Goal: Transaction & Acquisition: Purchase product/service

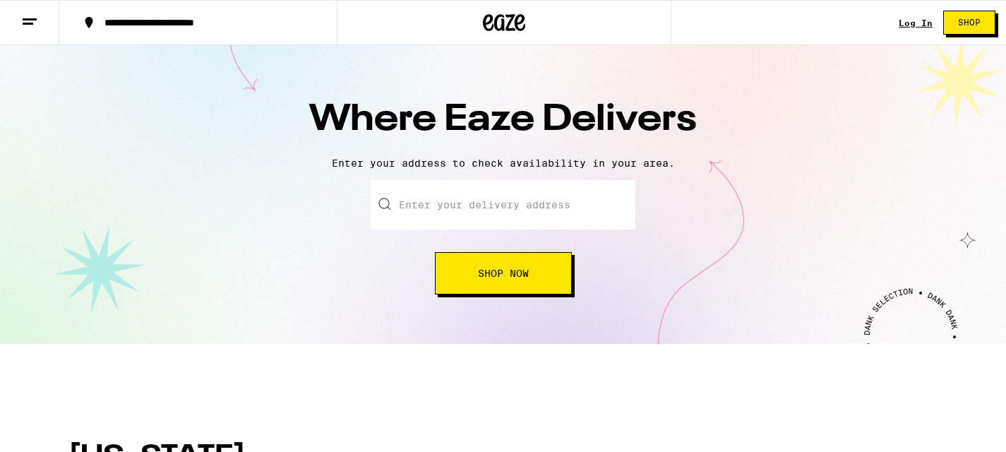
click at [480, 220] on input "text" at bounding box center [503, 204] width 265 height 49
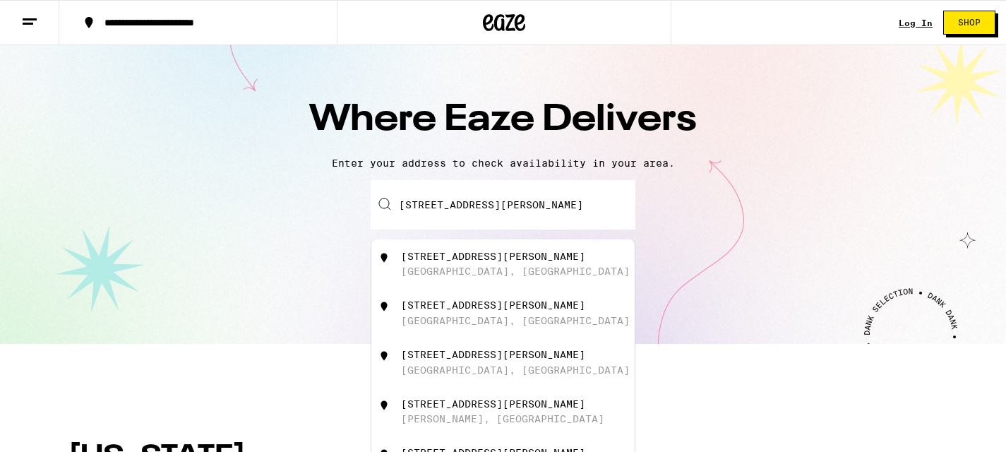
click at [492, 267] on div "[STREET_ADDRESS][PERSON_NAME]" at bounding box center [527, 264] width 252 height 27
type input "[STREET_ADDRESS][PERSON_NAME]"
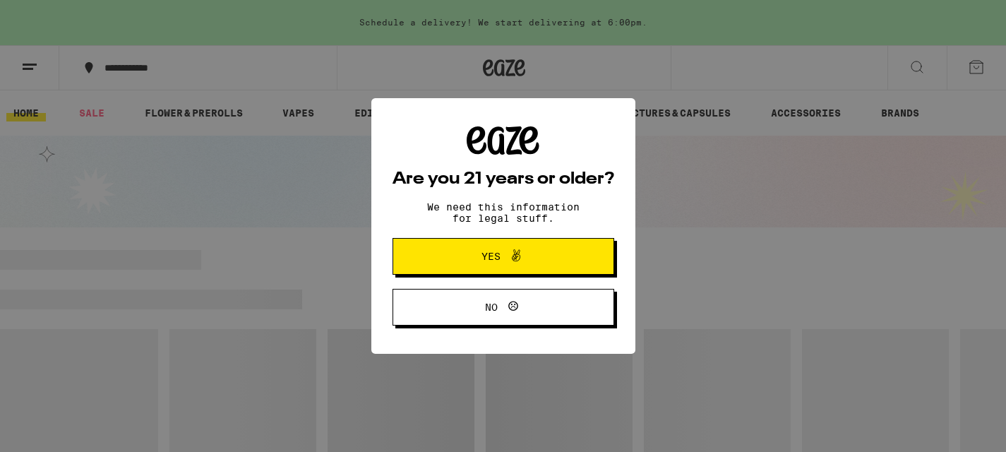
click at [492, 261] on span "Yes" at bounding box center [491, 256] width 19 height 10
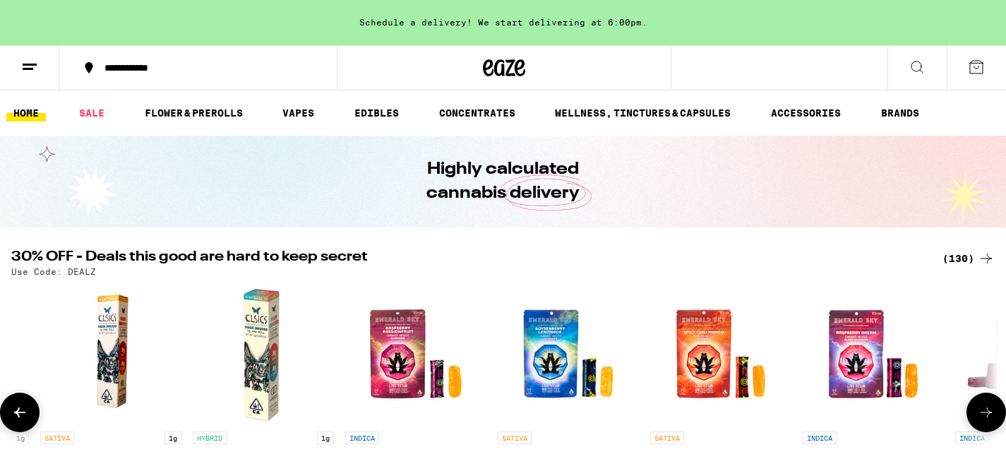
scroll to position [0, 1192]
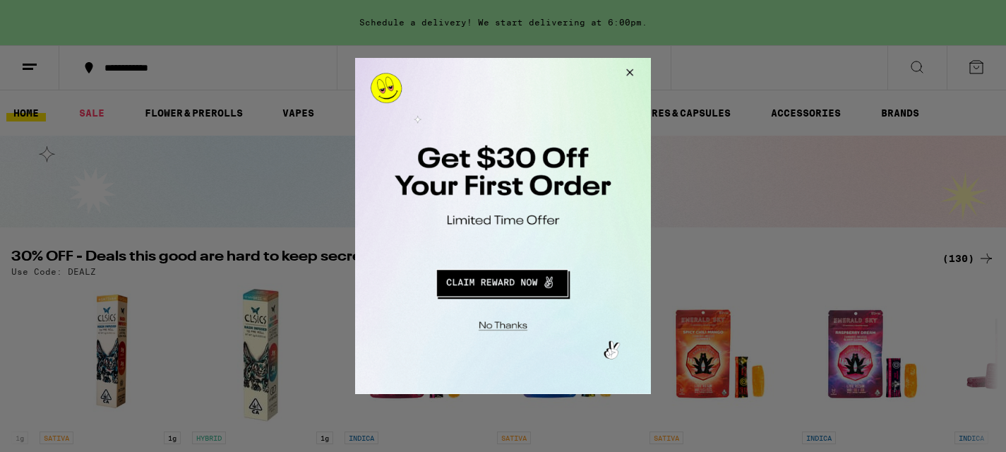
click at [632, 72] on button "Close Modal" at bounding box center [628, 75] width 38 height 34
